Goal: Transaction & Acquisition: Purchase product/service

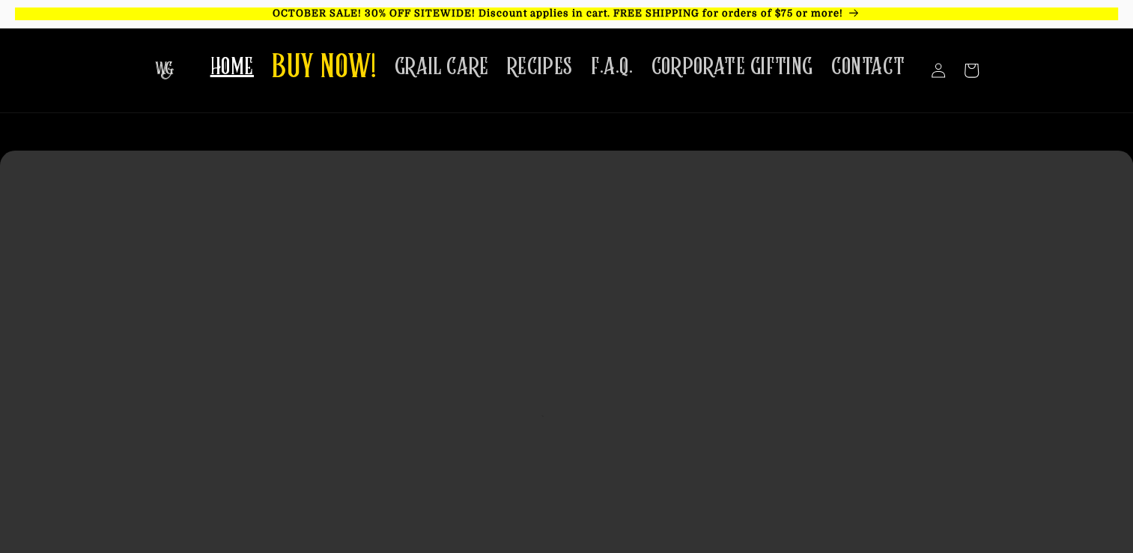
click at [1030, 185] on video at bounding box center [566, 434] width 1133 height 567
click at [249, 69] on span "HOME" at bounding box center [231, 66] width 43 height 29
click at [699, 64] on span "CORPORATE GIFTING" at bounding box center [732, 66] width 162 height 29
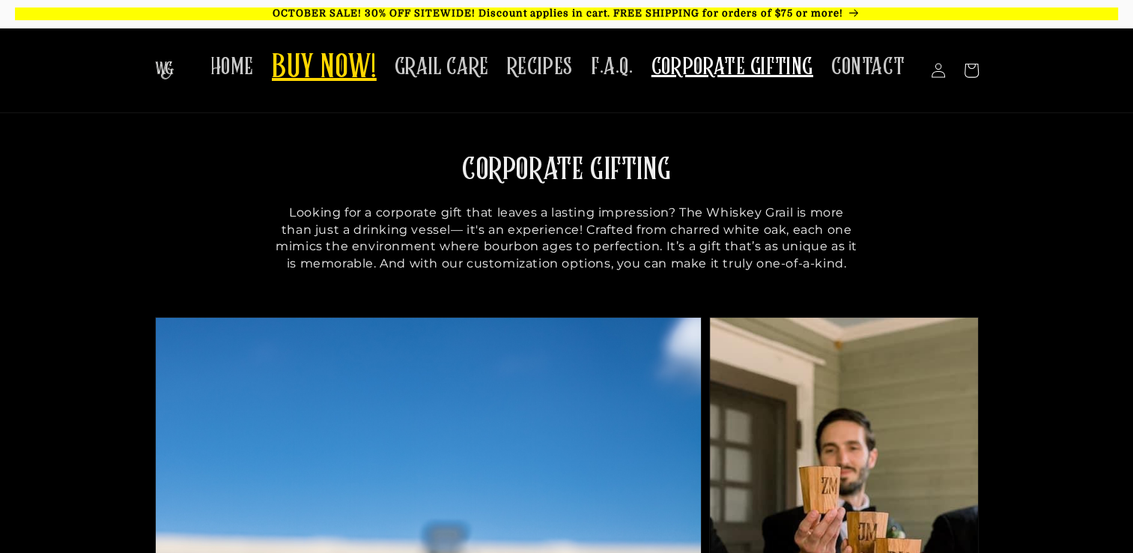
click at [356, 81] on span "BUY NOW!" at bounding box center [324, 68] width 105 height 41
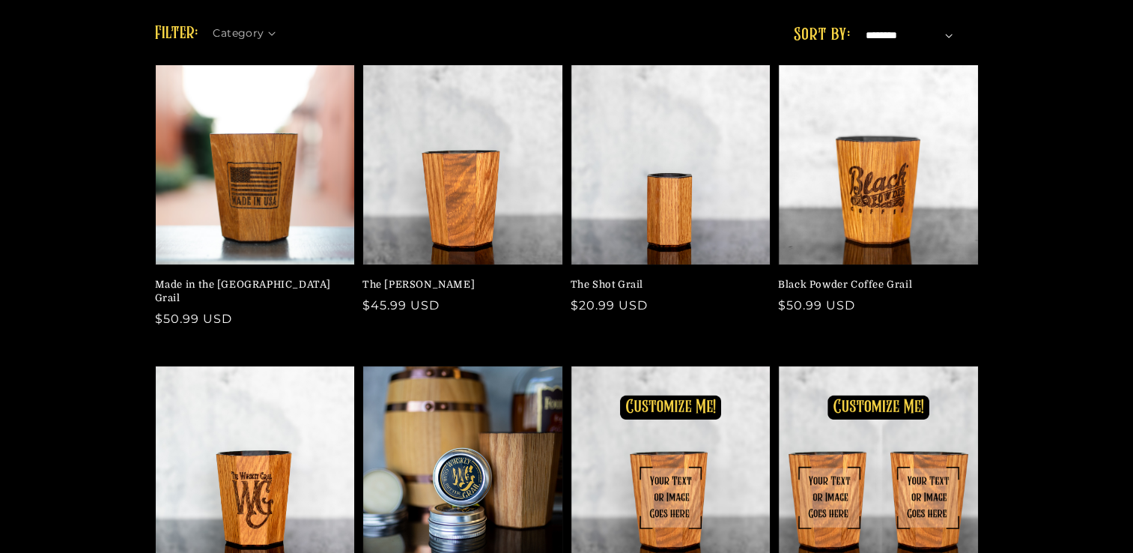
scroll to position [449, 0]
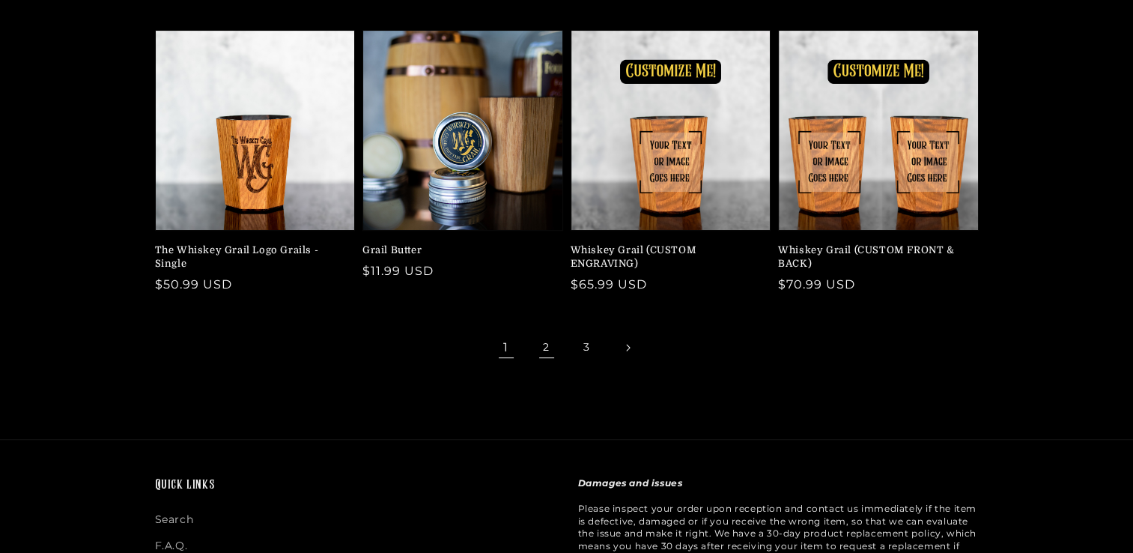
click at [538, 332] on link "2" at bounding box center [546, 347] width 33 height 33
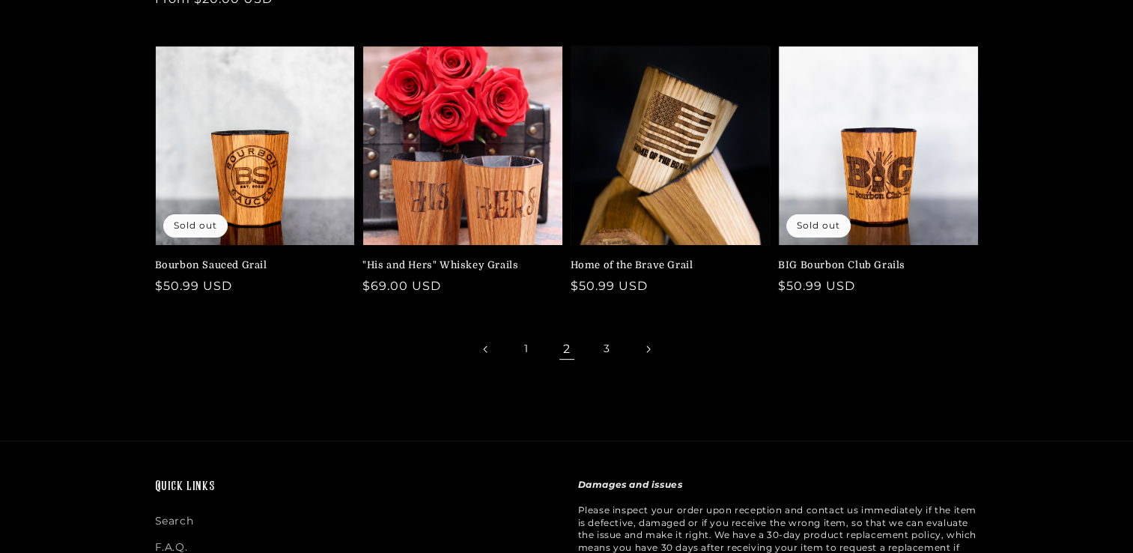
scroll to position [449, 0]
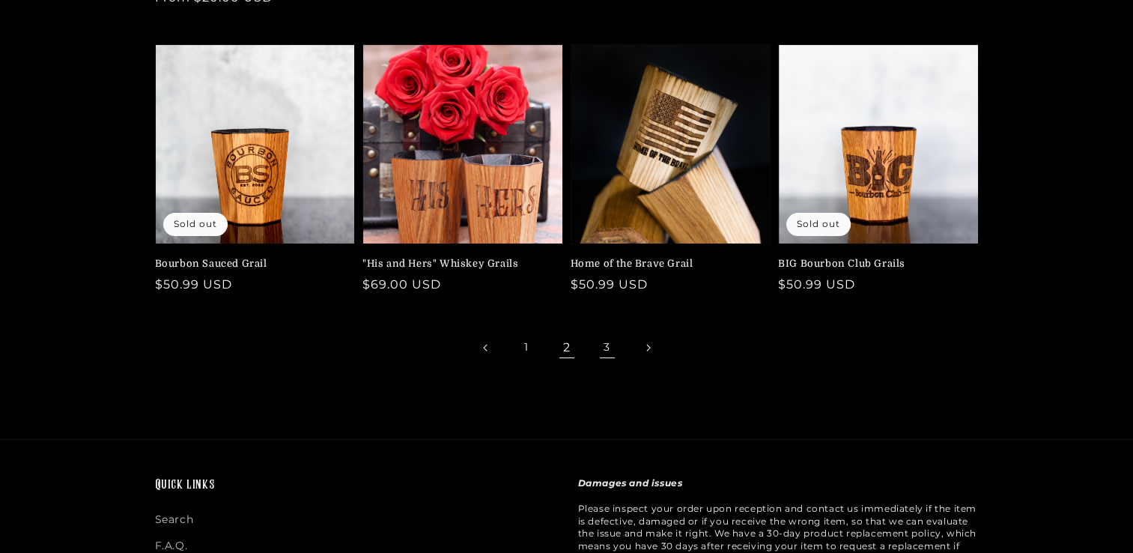
click at [610, 344] on link "3" at bounding box center [607, 347] width 33 height 33
